Goal: Contribute content: Contribute content

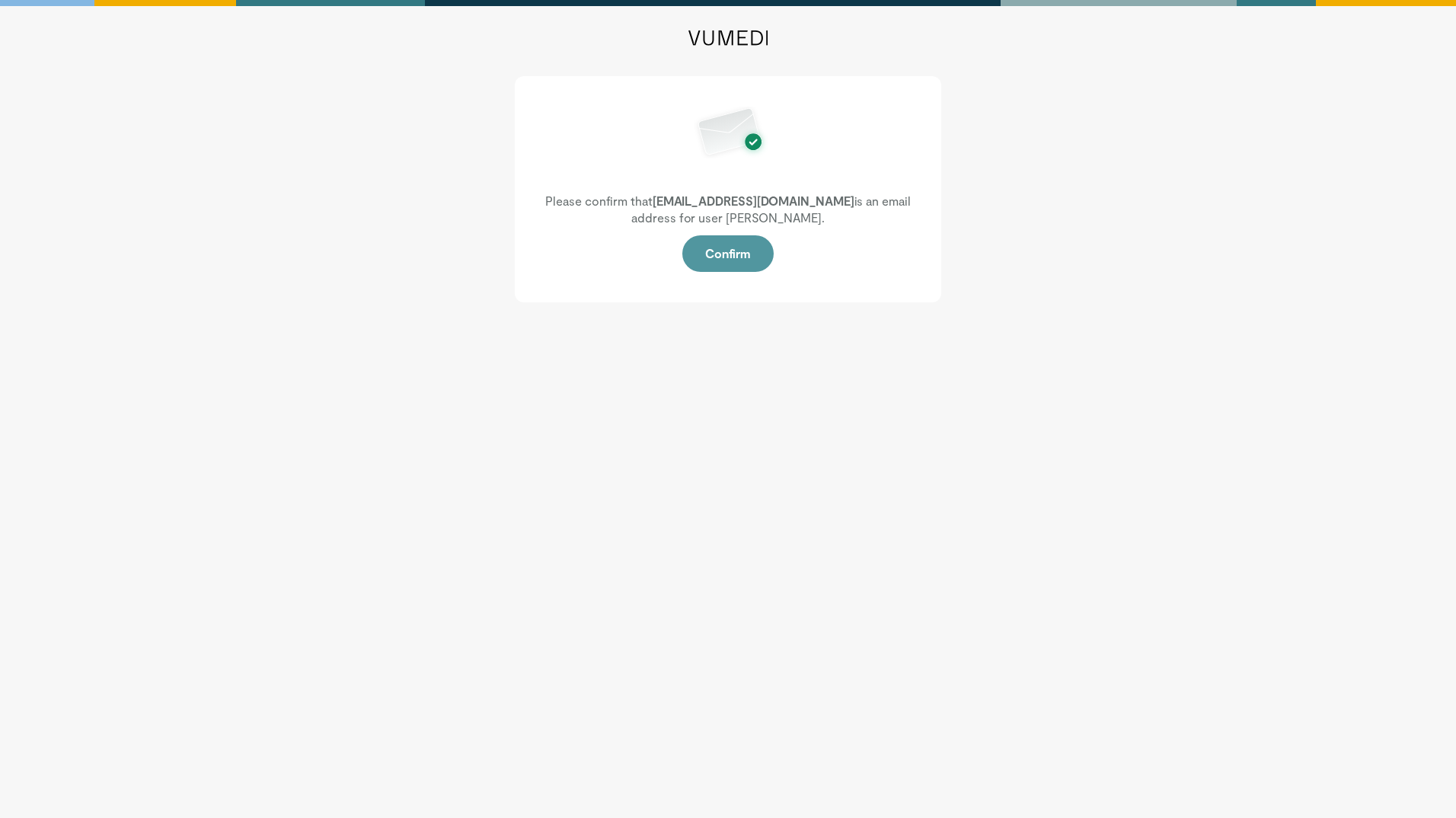
click at [699, 251] on button "Confirm" at bounding box center [728, 253] width 91 height 37
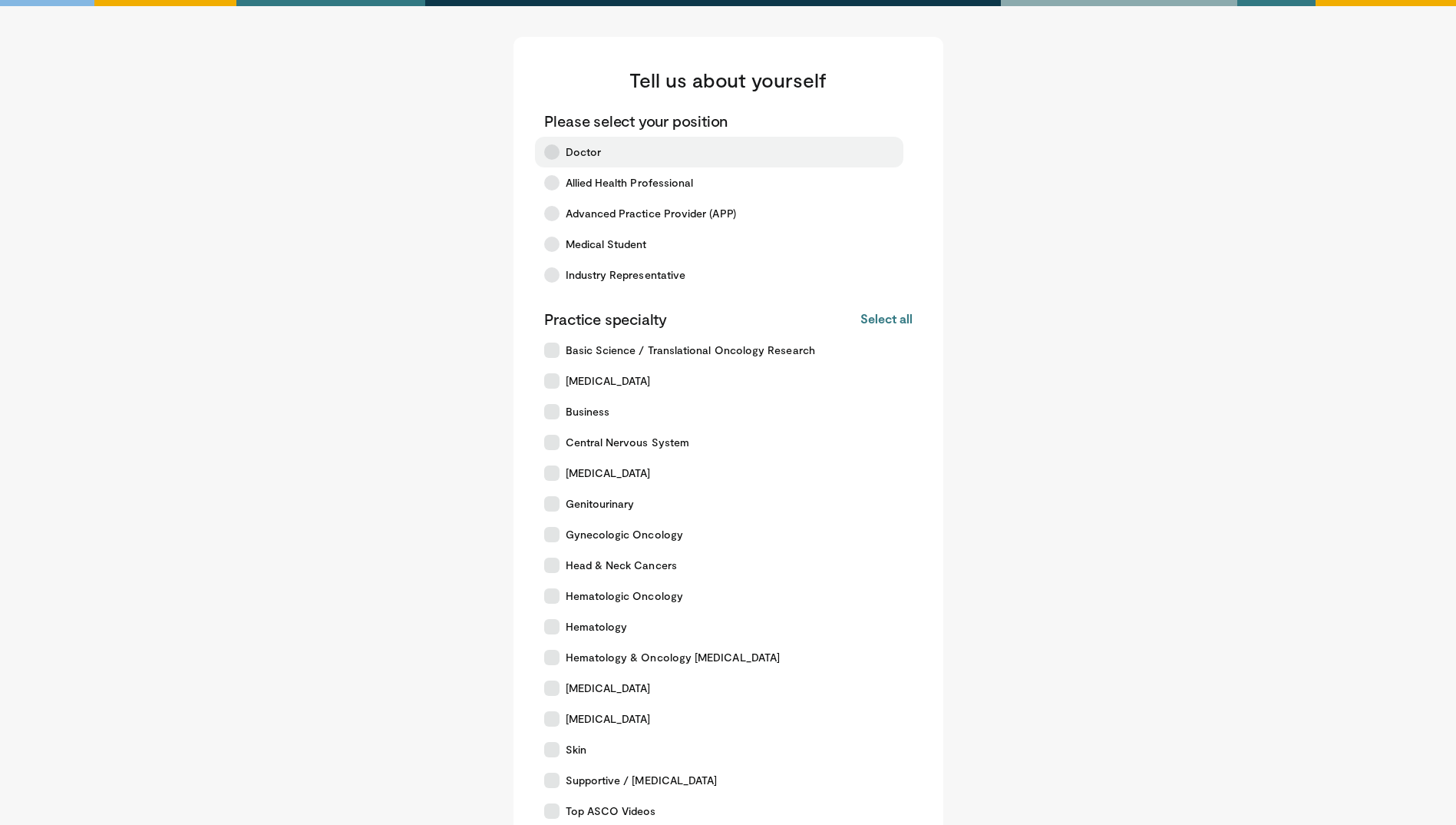
click at [560, 159] on label "Doctor" at bounding box center [719, 151] width 368 height 31
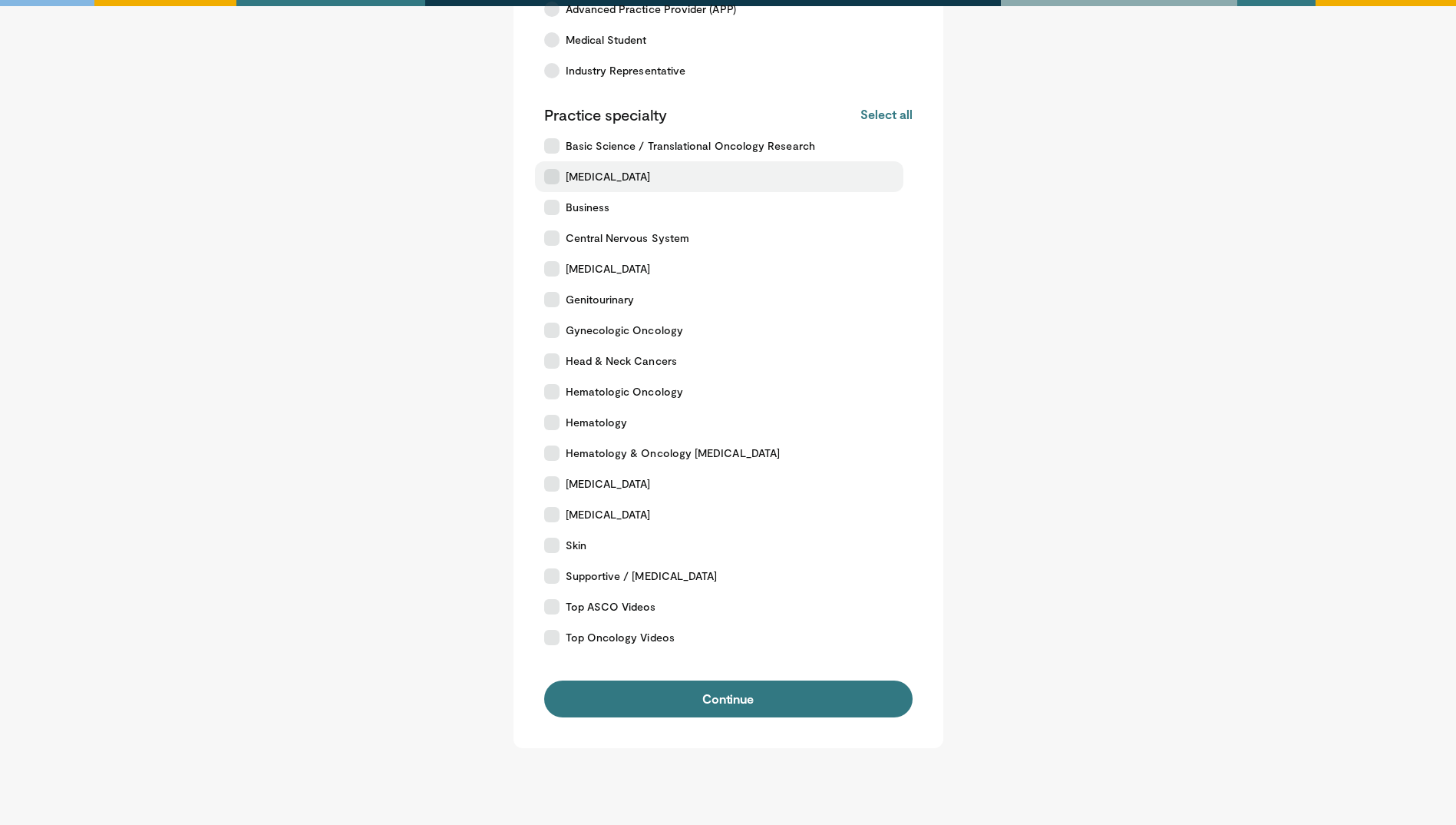
scroll to position [230, 0]
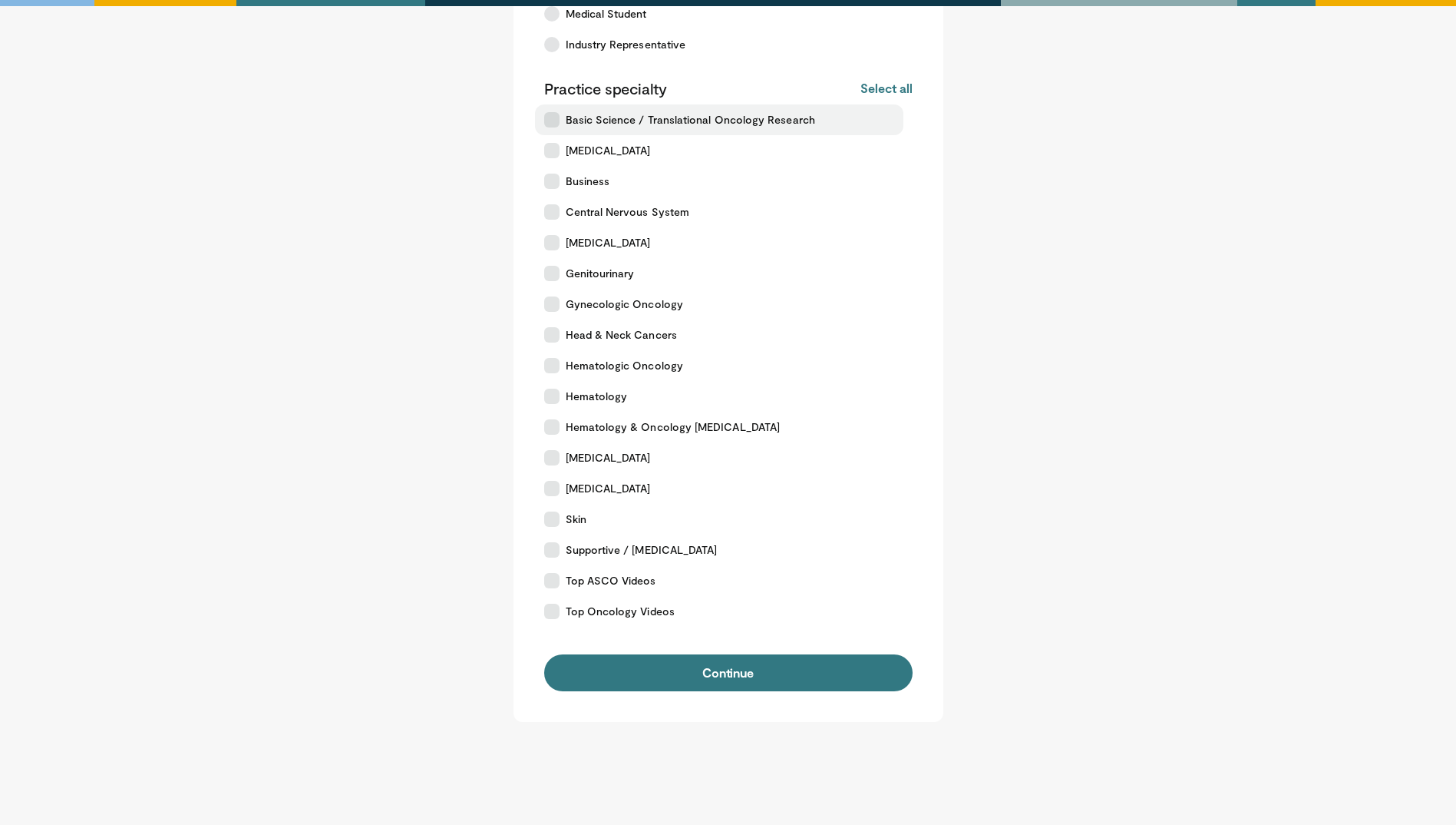
click at [548, 123] on icon at bounding box center [551, 119] width 15 height 15
click at [547, 149] on icon at bounding box center [551, 149] width 15 height 15
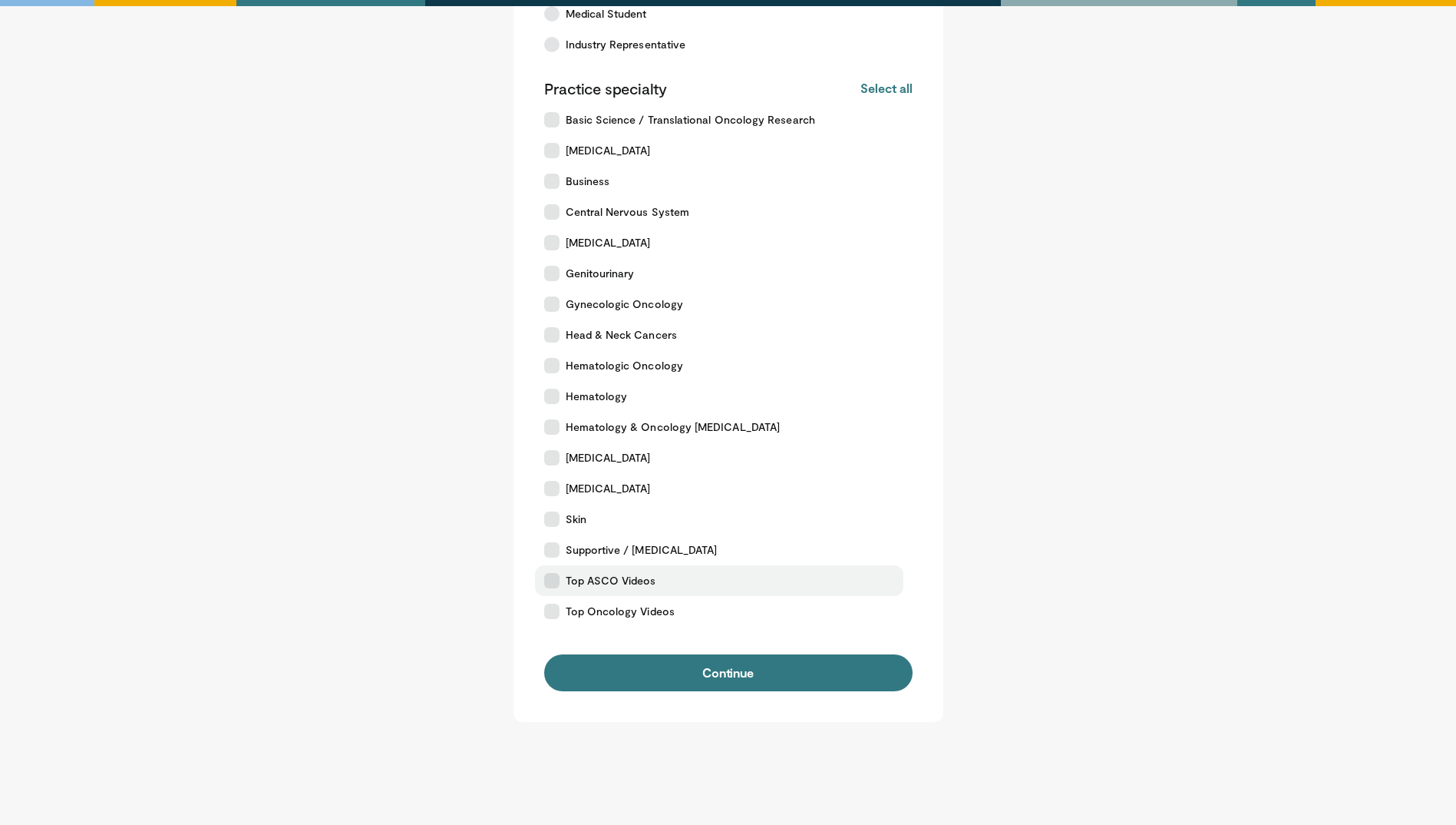
click at [550, 584] on icon at bounding box center [551, 580] width 15 height 15
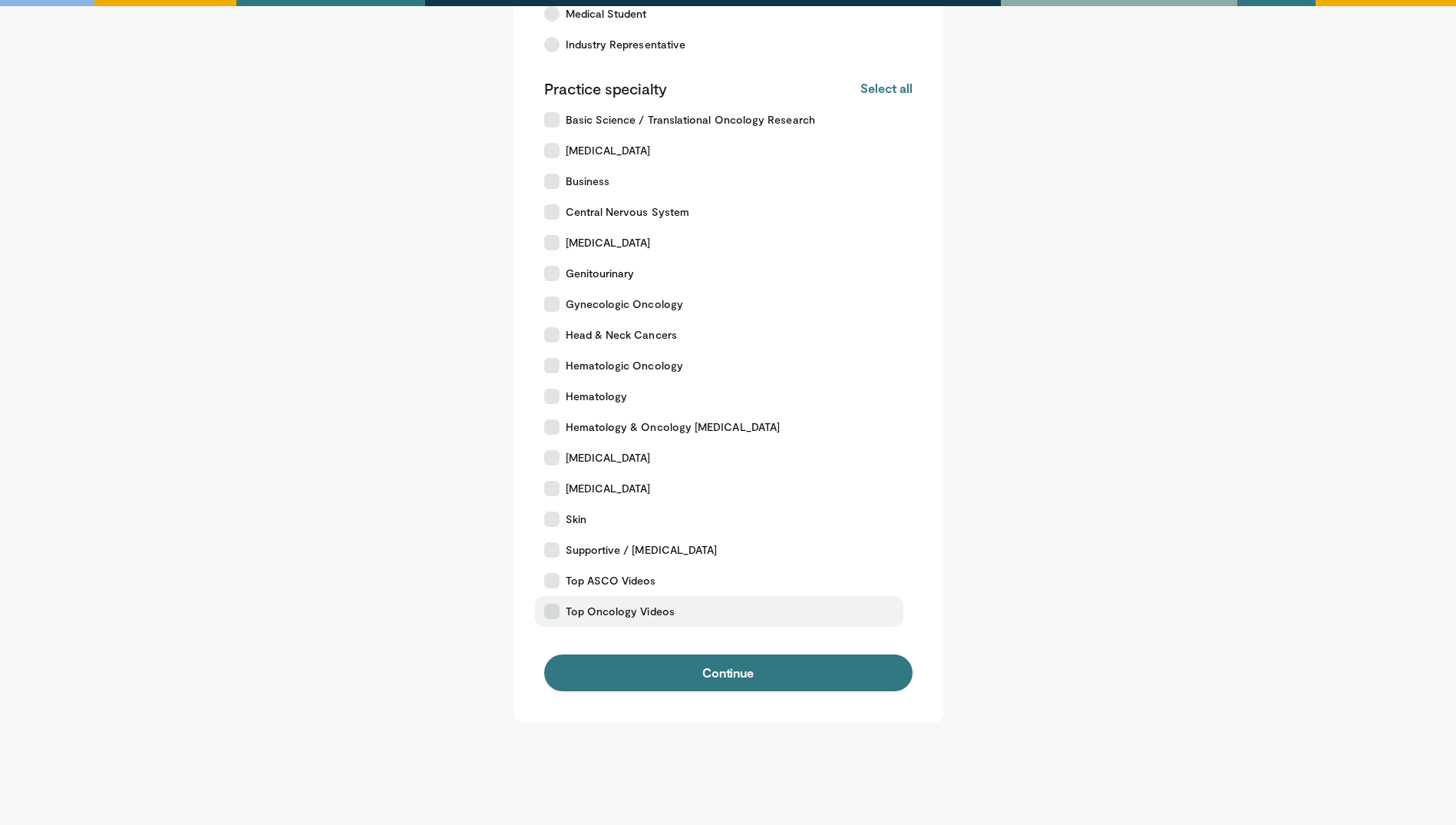
click at [552, 614] on icon at bounding box center [551, 611] width 15 height 15
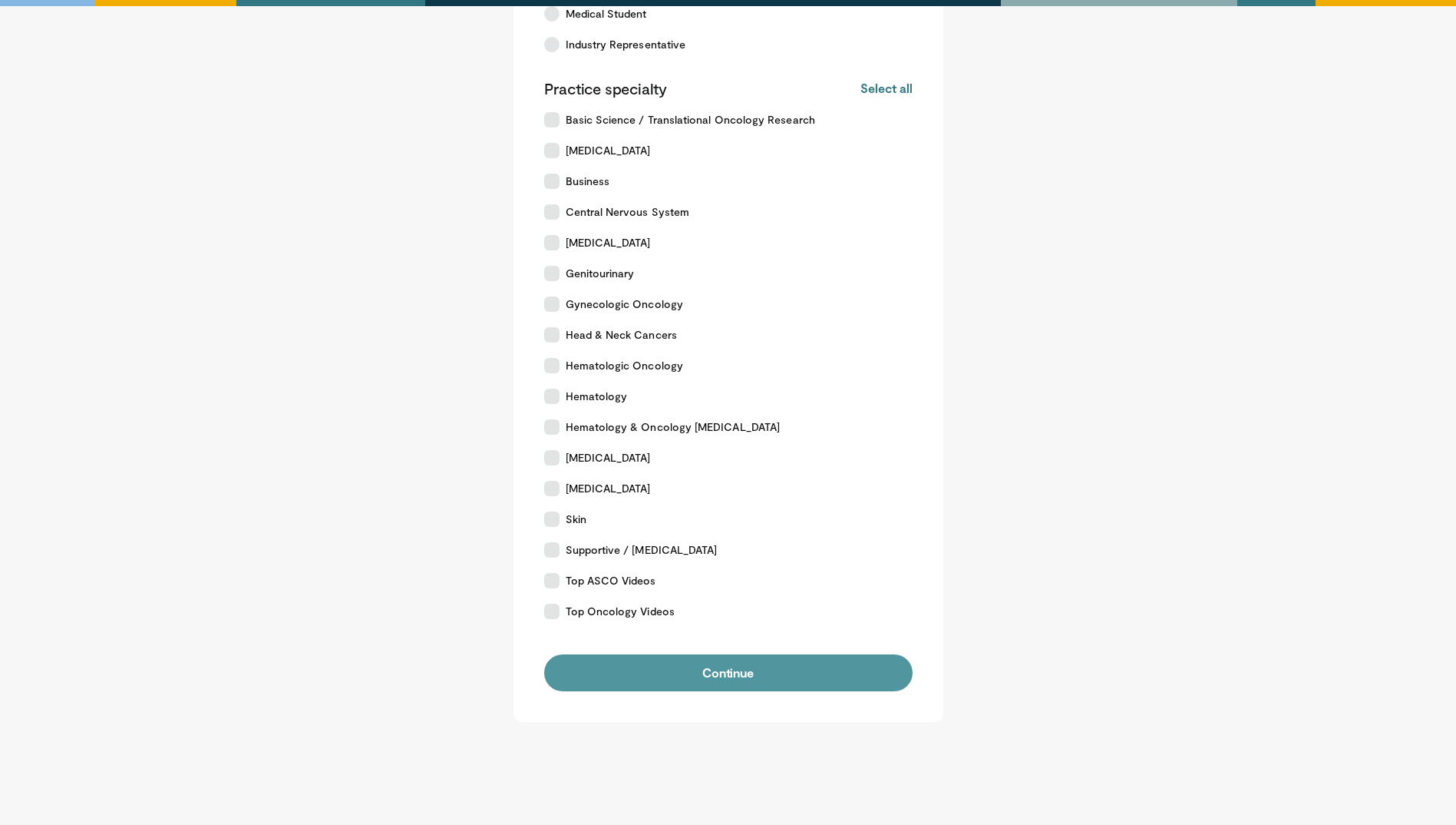
click at [710, 675] on button "Continue" at bounding box center [728, 672] width 368 height 37
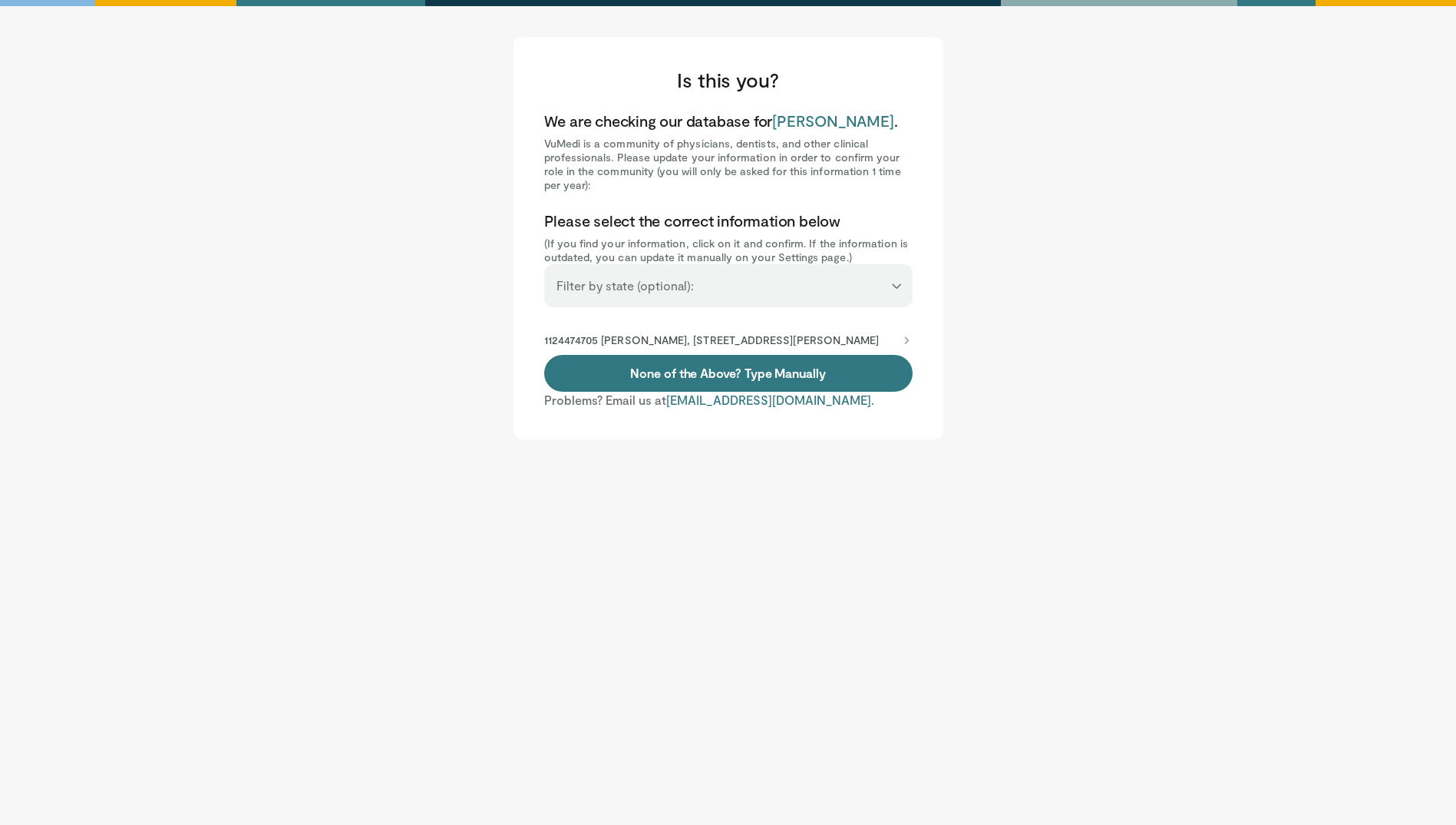
click at [761, 288] on select "**********" at bounding box center [728, 278] width 368 height 29
select select "**"
click at [544, 264] on select "**********" at bounding box center [728, 278] width 368 height 29
click at [858, 338] on p "1124474705 Blessie Nelson, 1515 Holcombe Blvd, Houston, TX, 77030-4000" at bounding box center [711, 340] width 336 height 14
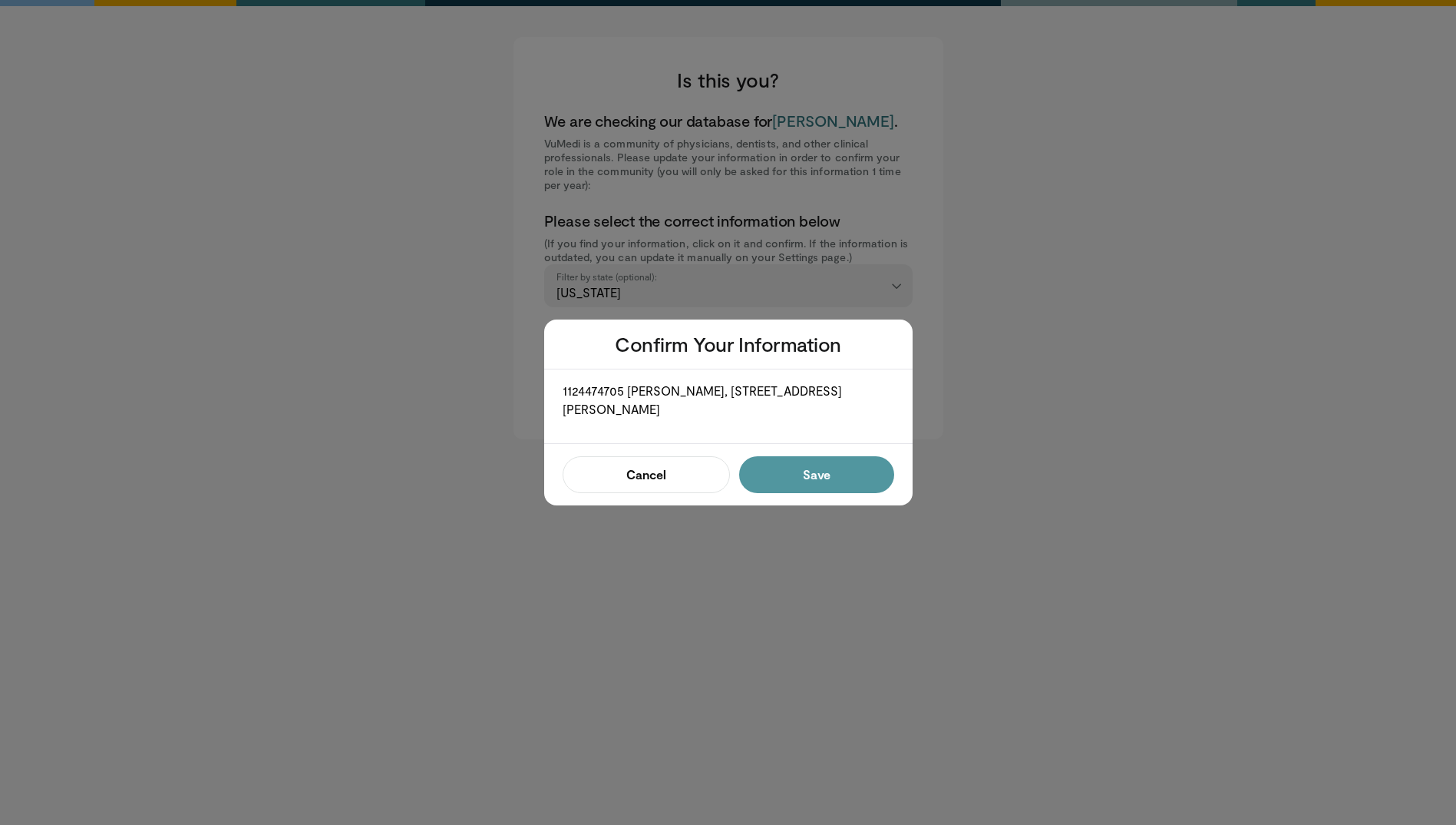
click at [812, 474] on button "Save" at bounding box center [816, 474] width 154 height 37
click at [813, 477] on button "Confirm" at bounding box center [812, 474] width 163 height 37
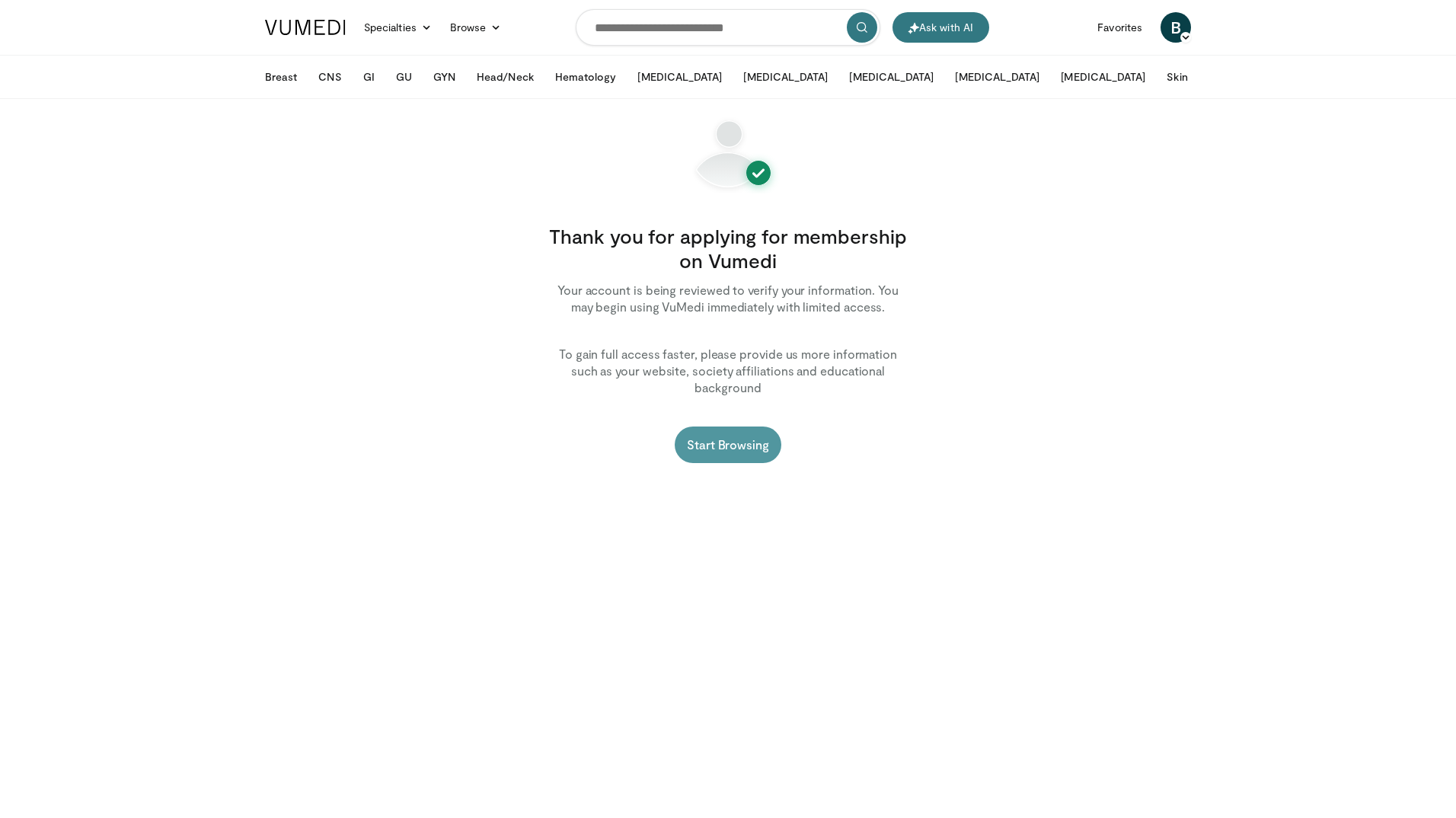
click at [731, 427] on link "Start Browsing" at bounding box center [728, 445] width 107 height 37
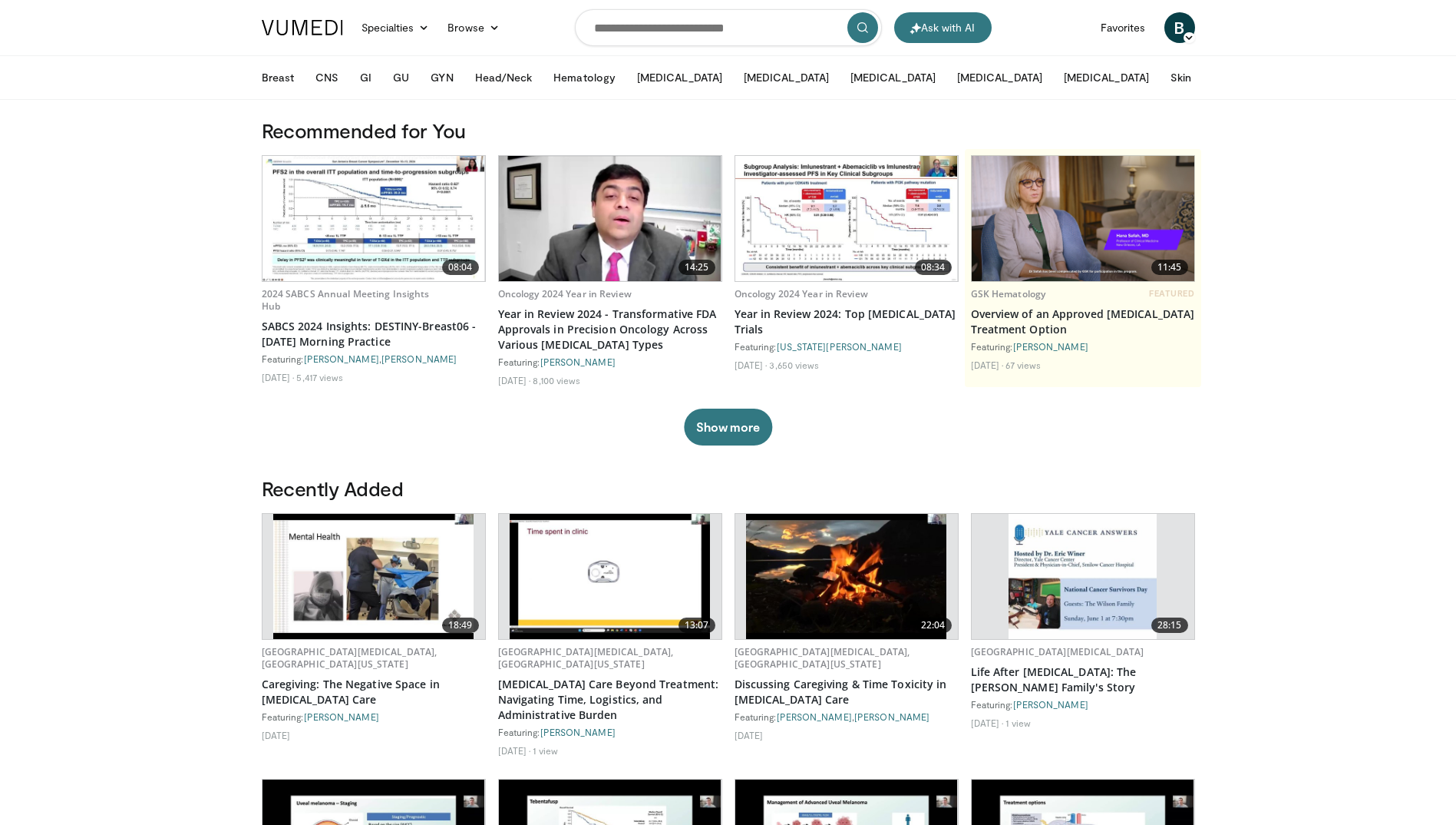
click at [1172, 31] on span "B" at bounding box center [1179, 27] width 31 height 31
click at [1082, 67] on link "Add a Video" at bounding box center [1100, 64] width 182 height 25
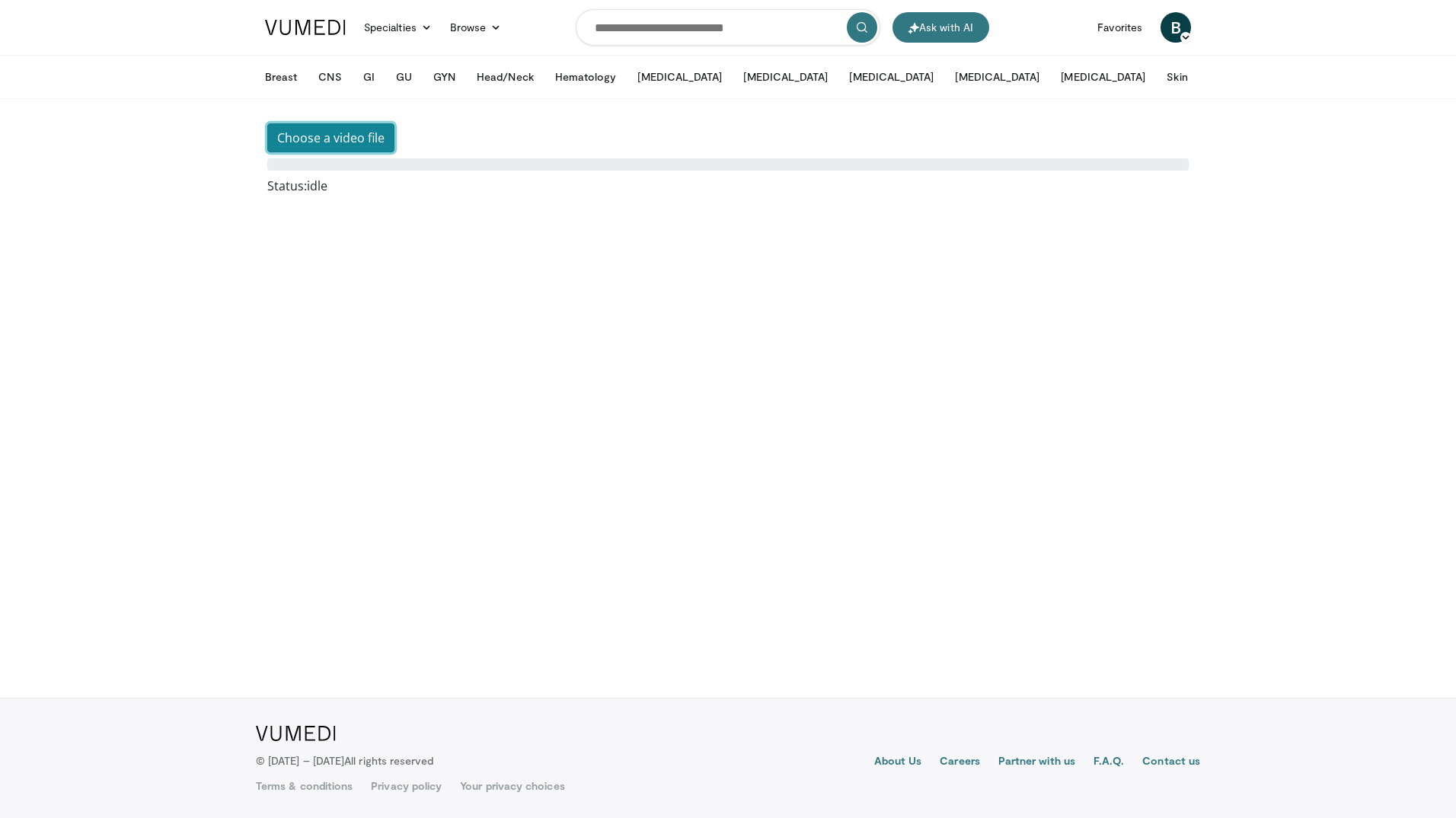
click at [323, 133] on button "Choose a video file" at bounding box center [330, 137] width 128 height 29
click at [490, 29] on icon at bounding box center [495, 27] width 11 height 11
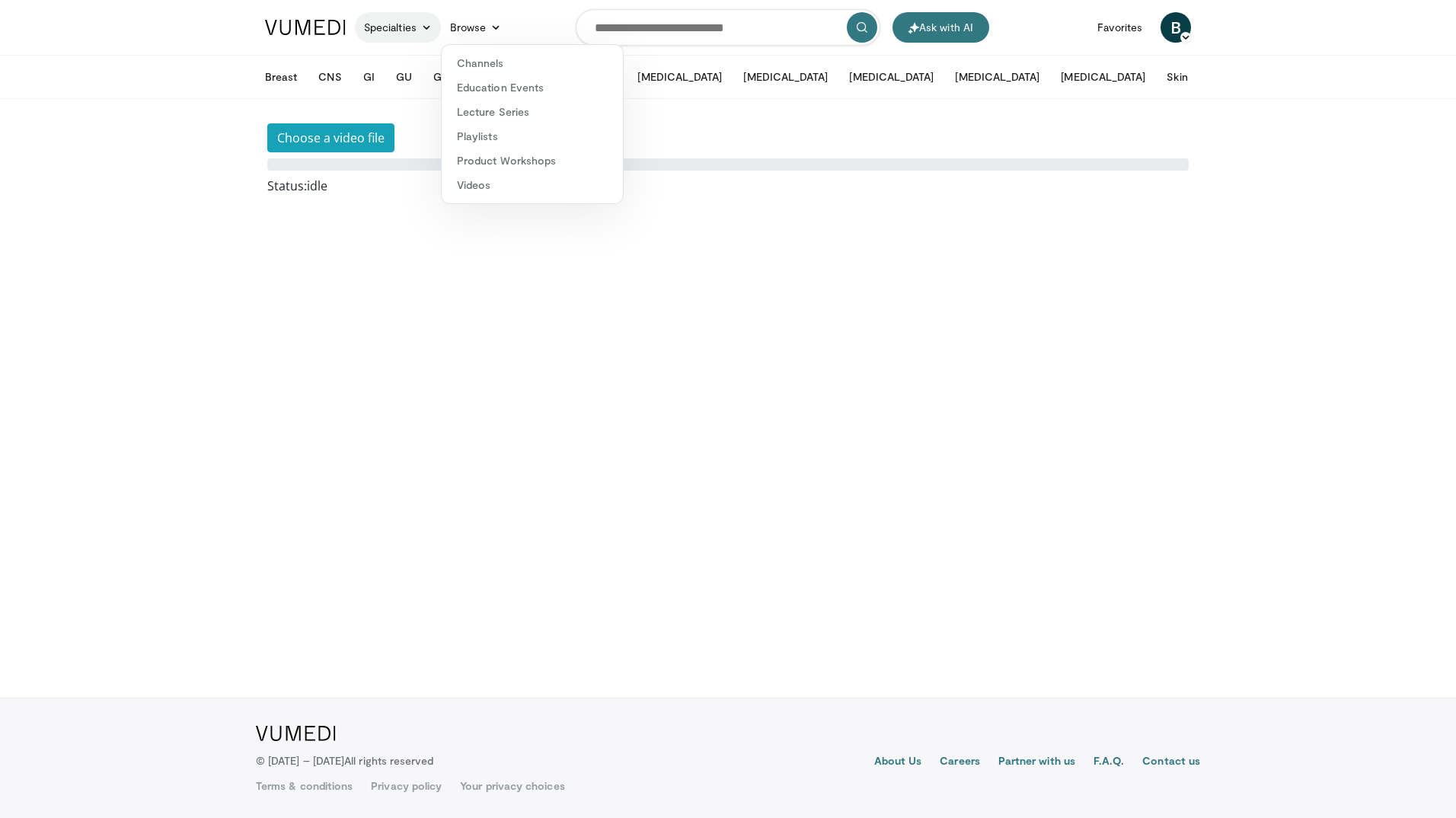
click at [417, 29] on link "Specialties" at bounding box center [397, 27] width 86 height 31
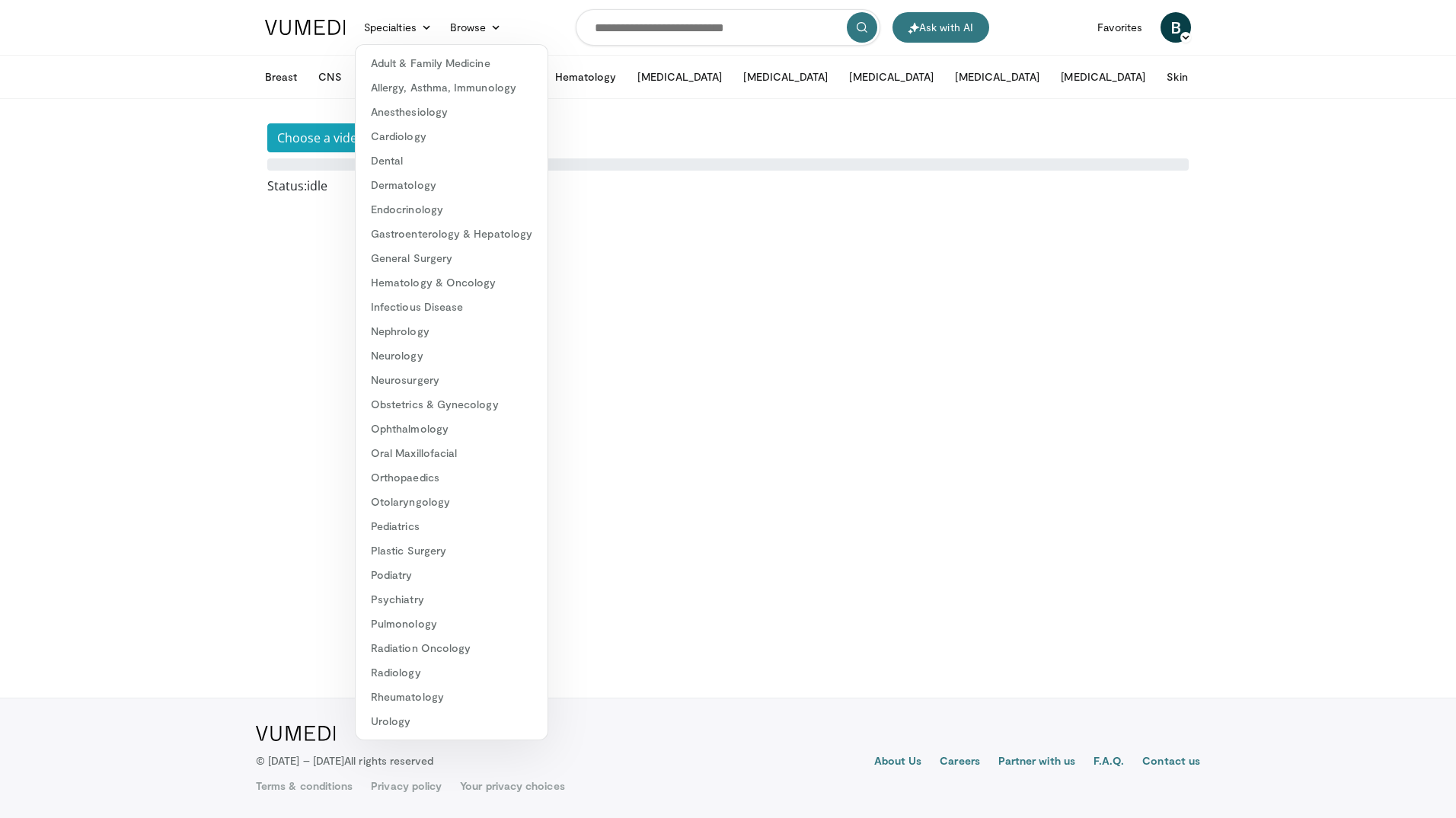
click at [1167, 29] on span "B" at bounding box center [1175, 27] width 31 height 31
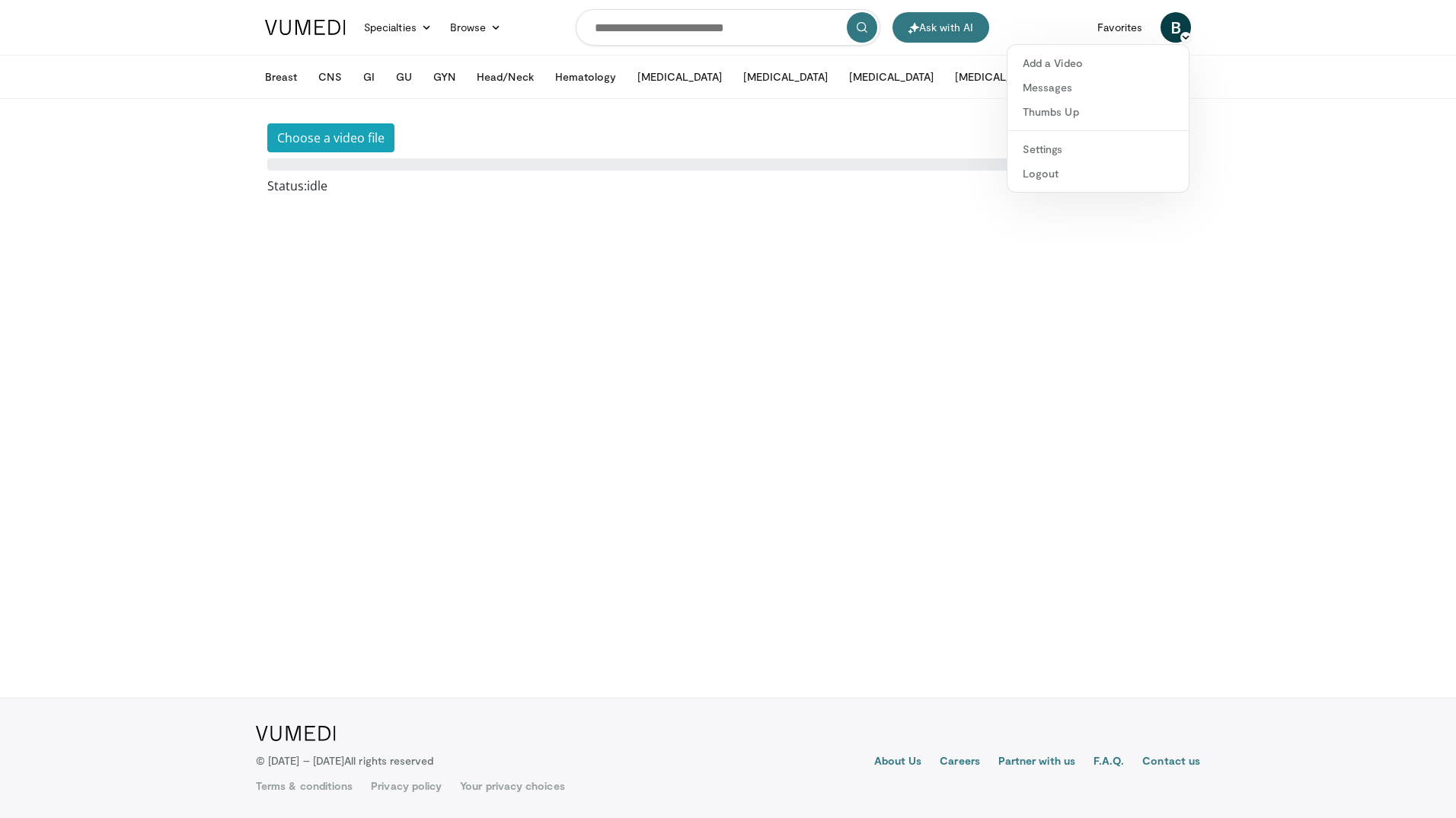
click at [282, 25] on img at bounding box center [305, 27] width 81 height 15
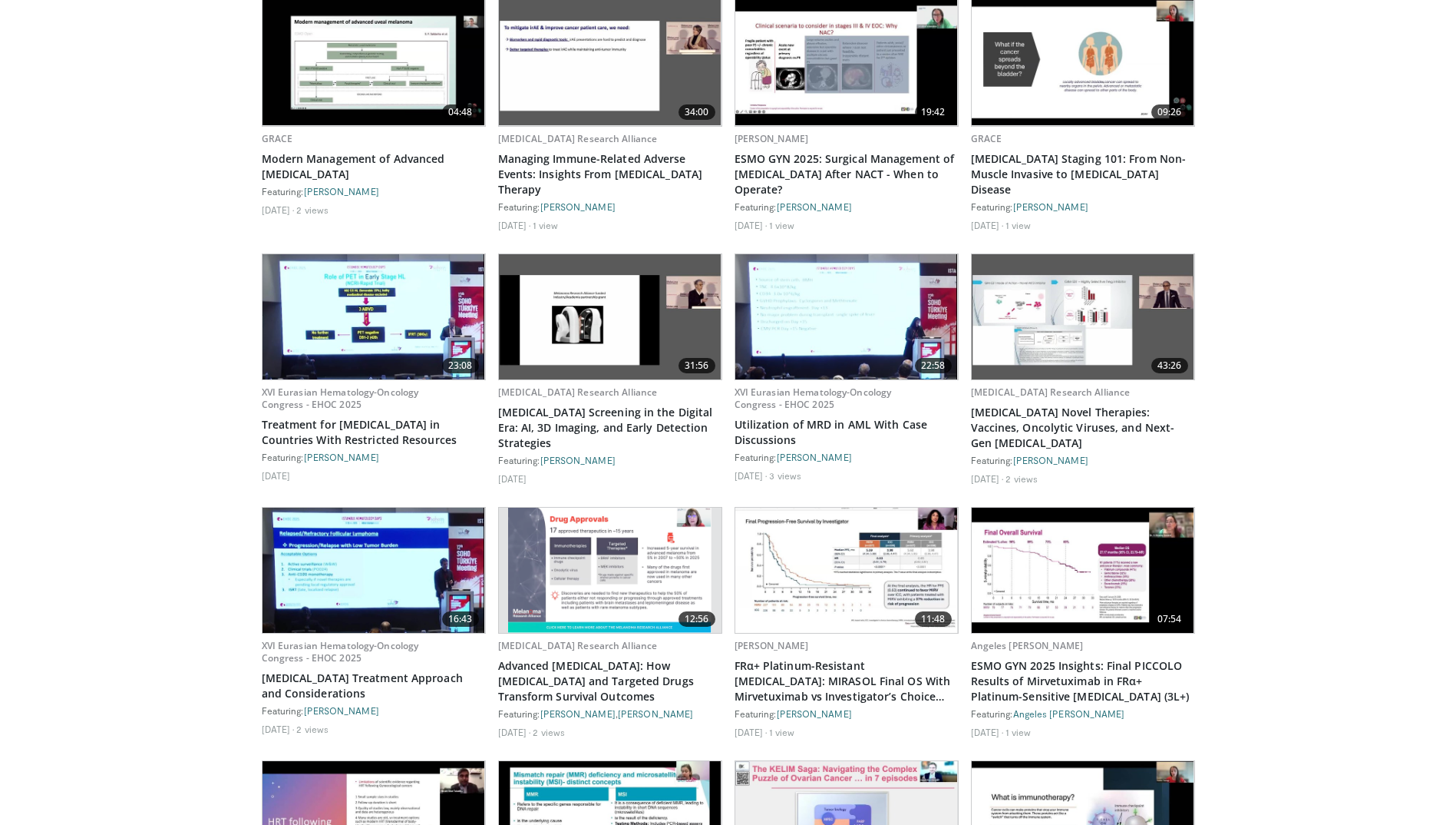
scroll to position [1464, 0]
